Goal: Obtain resource: Obtain resource

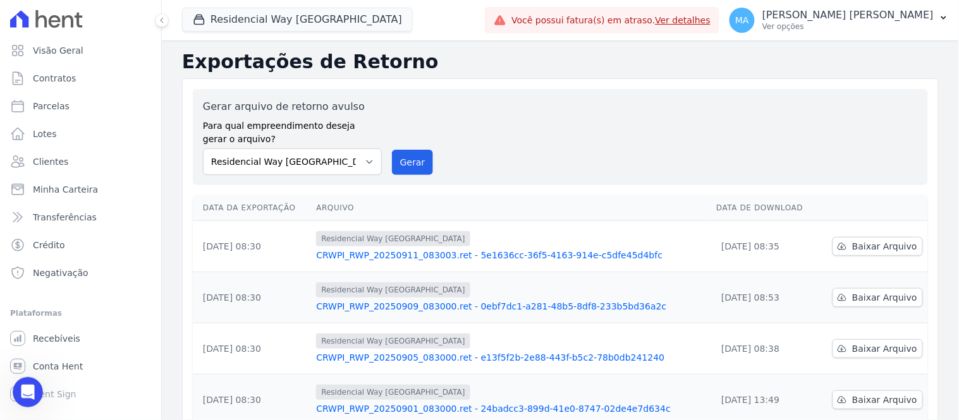
scroll to position [70, 0]
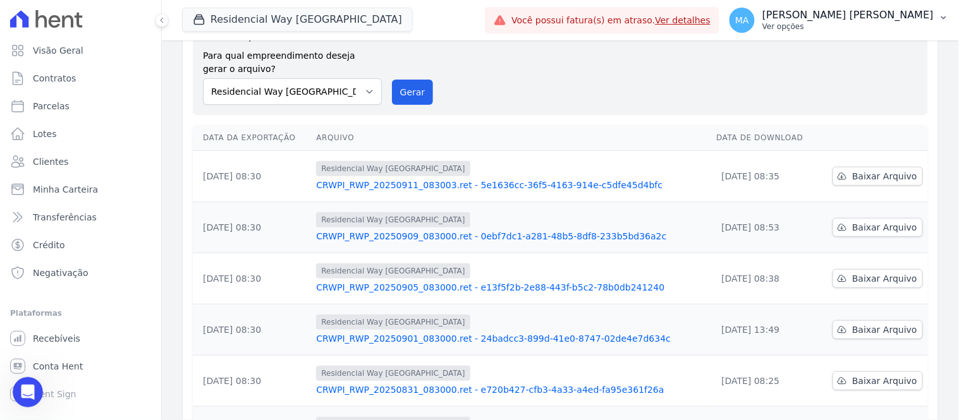
click at [833, 26] on p "Ver opções" at bounding box center [847, 26] width 171 height 10
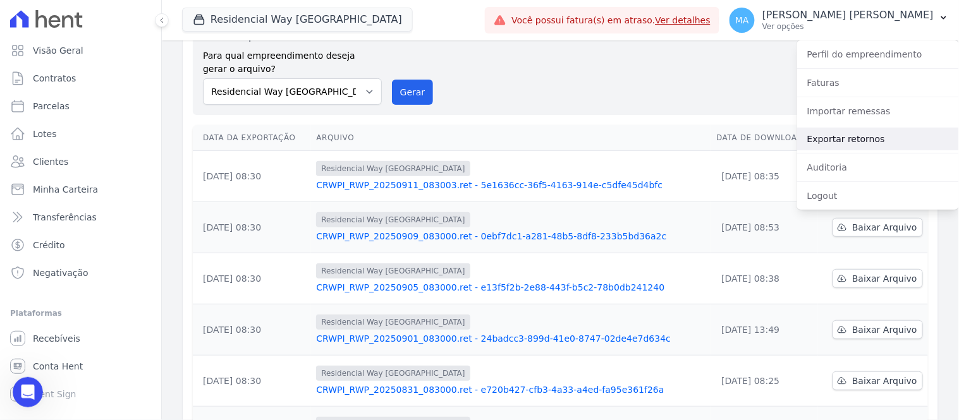
click at [833, 130] on link "Exportar retornos" at bounding box center [878, 139] width 162 height 23
click at [835, 139] on link "Exportar retornos" at bounding box center [878, 139] width 162 height 23
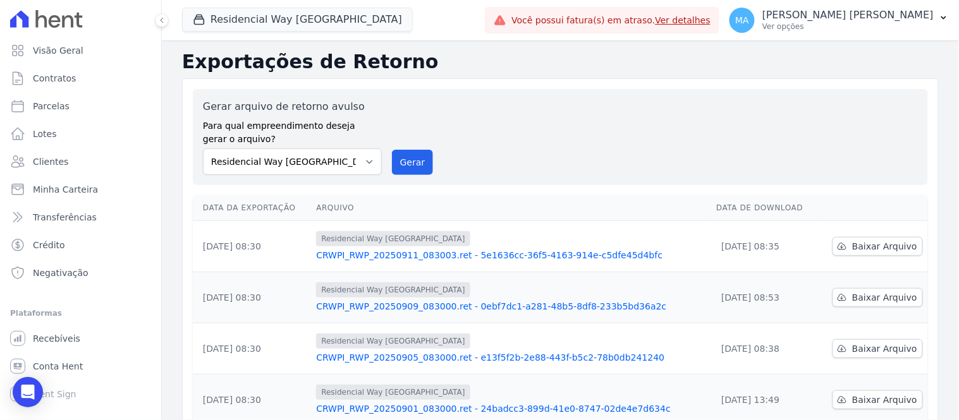
click at [711, 21] on link "Ver detalhes" at bounding box center [684, 20] width 56 height 10
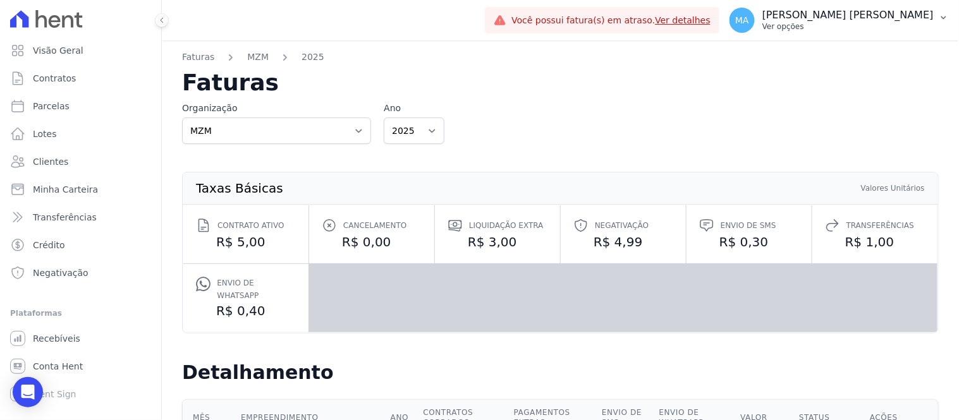
click at [837, 30] on p "Ver opções" at bounding box center [847, 26] width 171 height 10
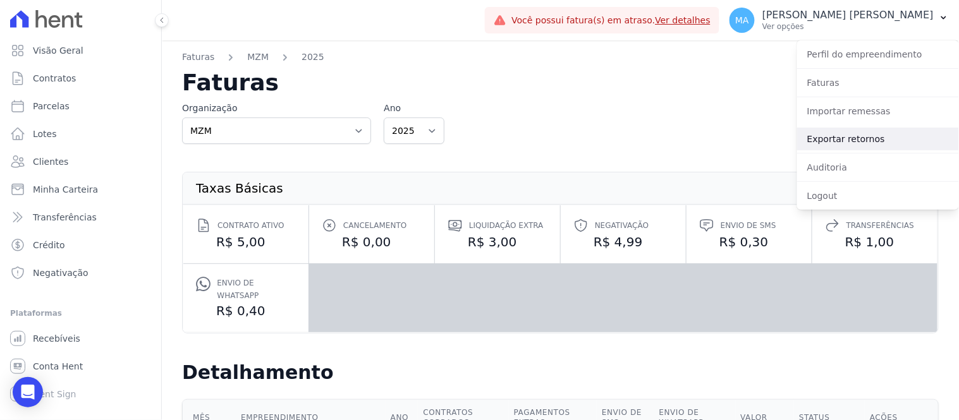
click at [843, 139] on link "Exportar retornos" at bounding box center [878, 139] width 162 height 23
